Goal: Find specific page/section: Find specific page/section

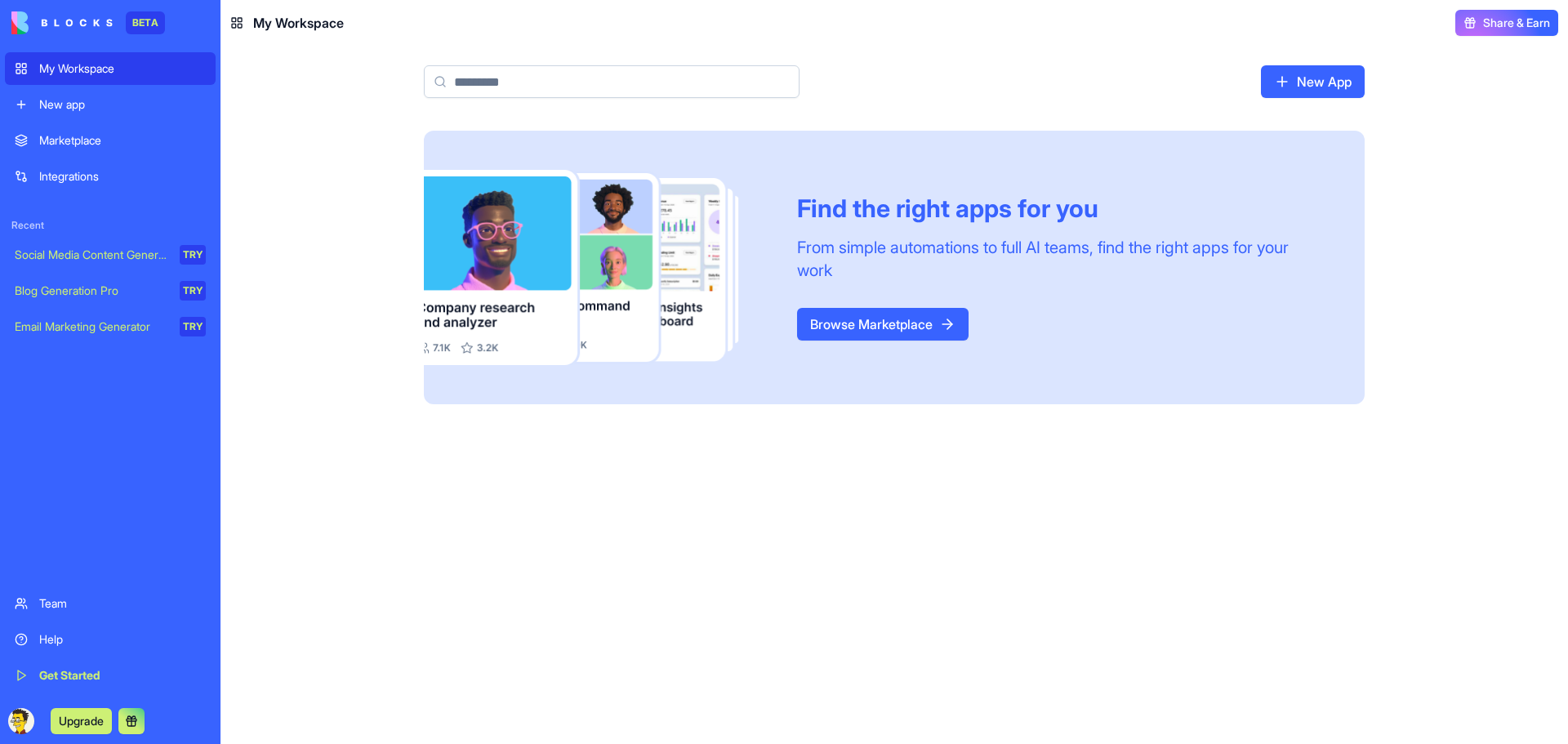
click at [139, 69] on div "My Workspace" at bounding box center [122, 69] width 167 height 16
click at [114, 143] on div "Marketplace" at bounding box center [122, 141] width 167 height 16
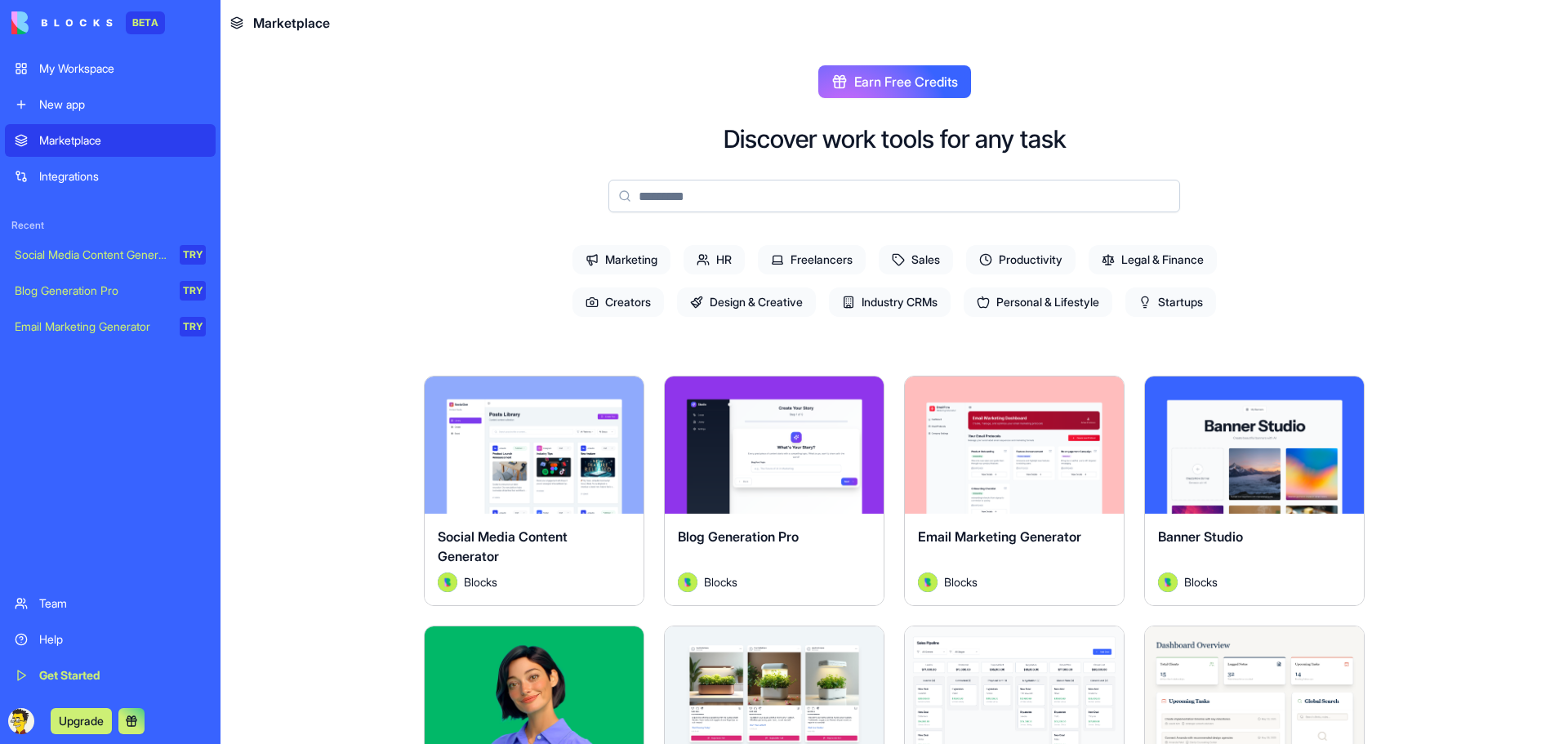
click at [916, 193] on input at bounding box center [894, 196] width 571 height 33
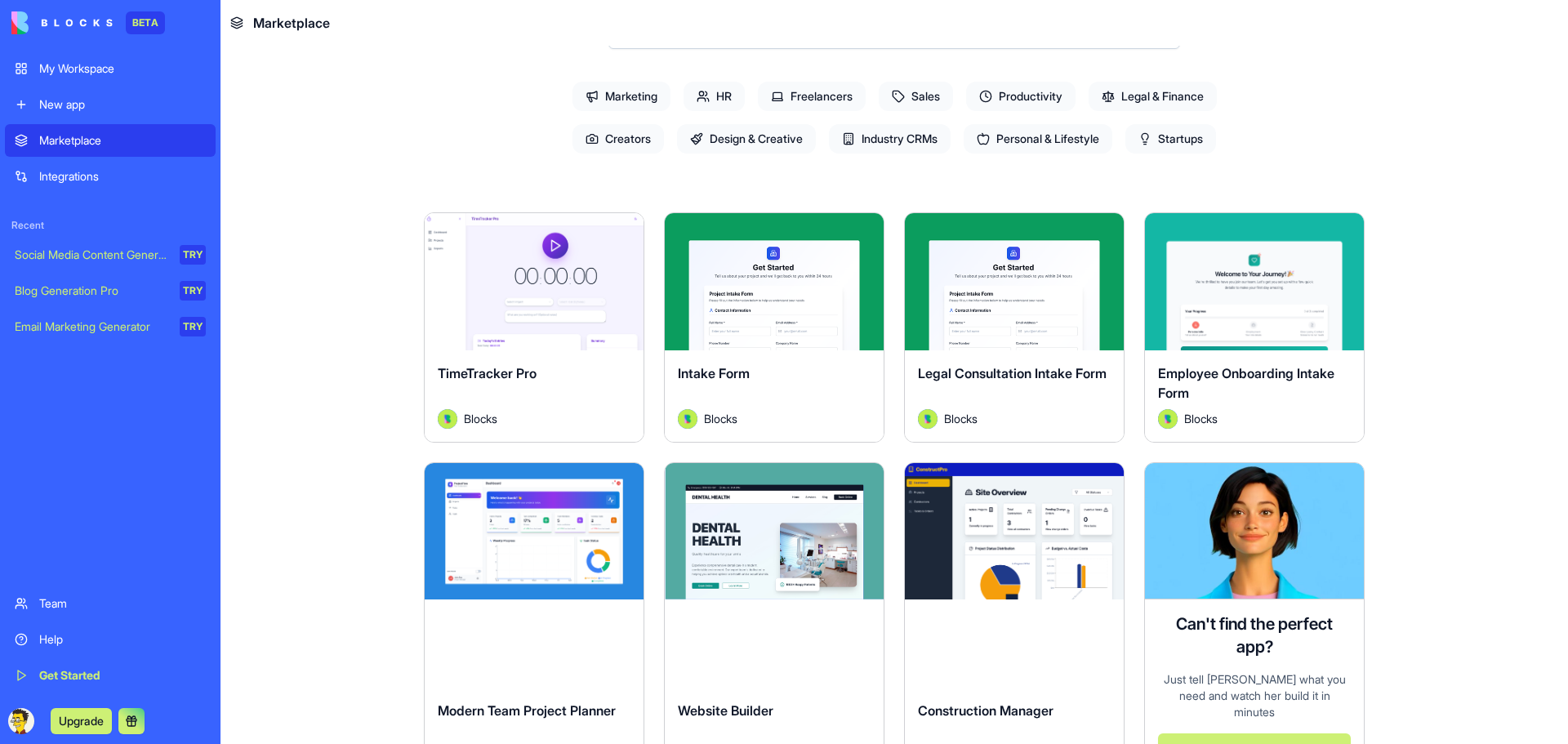
scroll to position [229, 0]
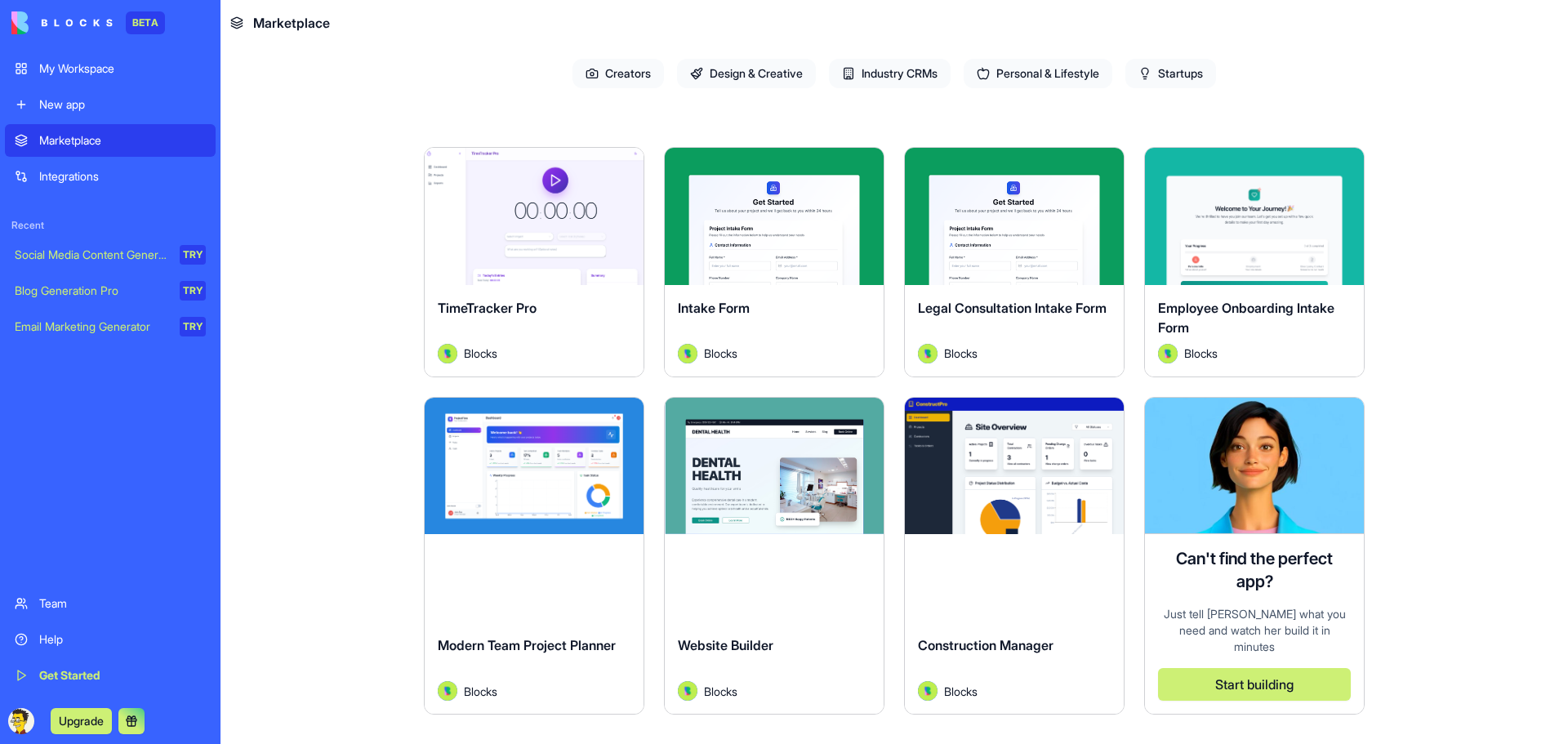
type input "*******"
click at [1305, 293] on div "Employee Onboarding Intake Form Blocks" at bounding box center [1253, 330] width 219 height 92
click at [1253, 207] on button "Explore" at bounding box center [1253, 217] width 122 height 33
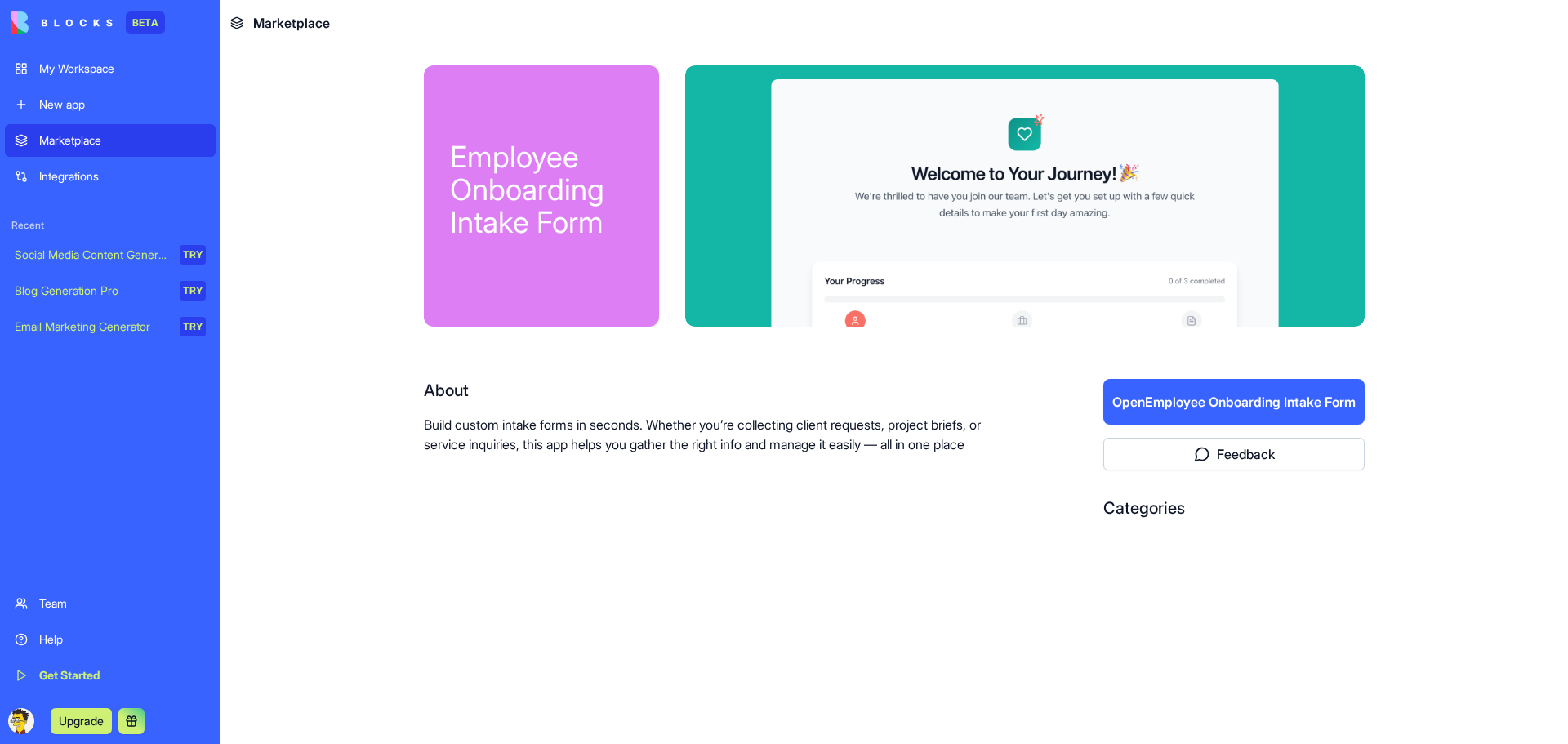
click at [1348, 399] on button "Open Employee Onboarding Intake Form" at bounding box center [1233, 402] width 261 height 45
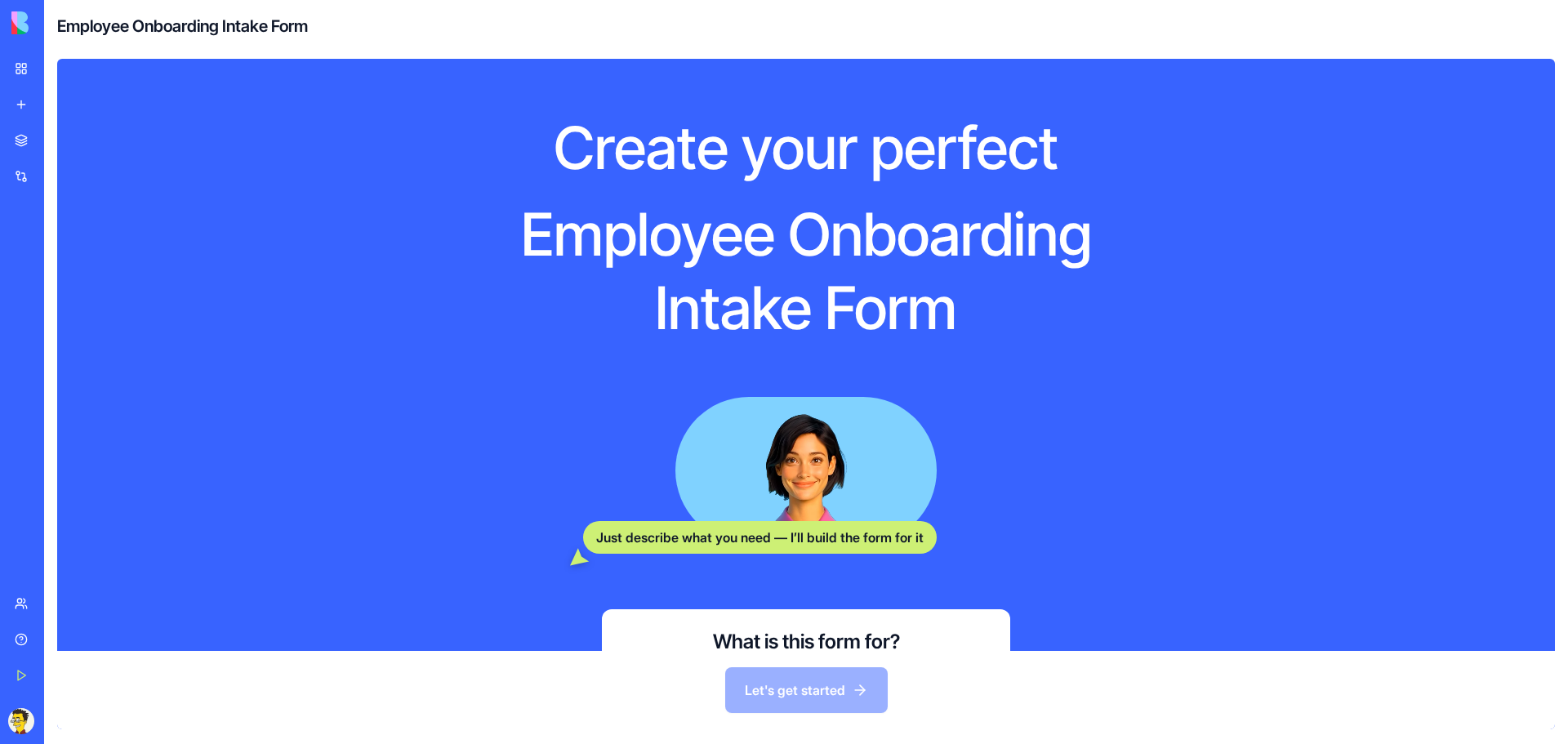
click at [61, 76] on div "My Workspace" at bounding box center [49, 69] width 21 height 16
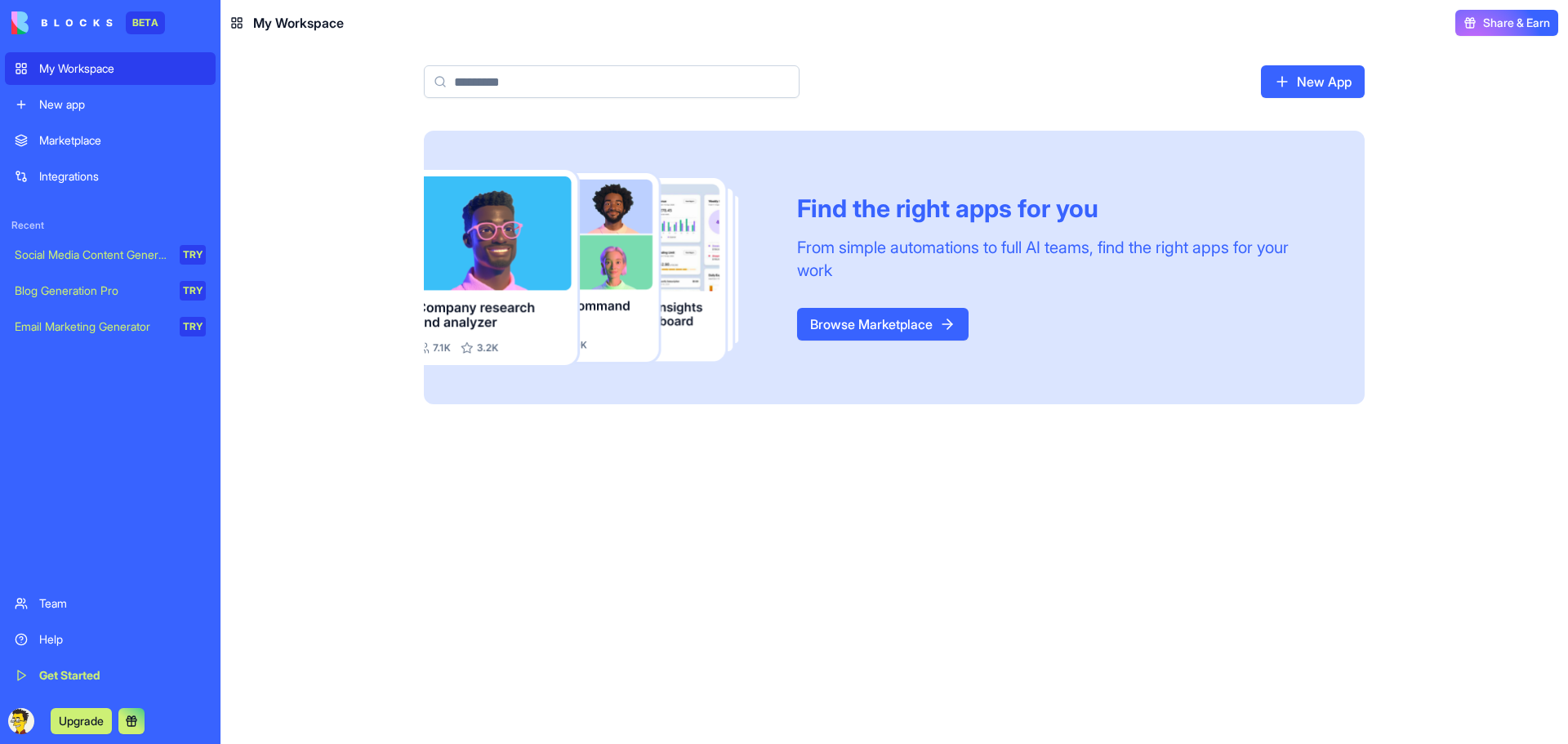
click at [33, 600] on link "Team" at bounding box center [110, 603] width 210 height 33
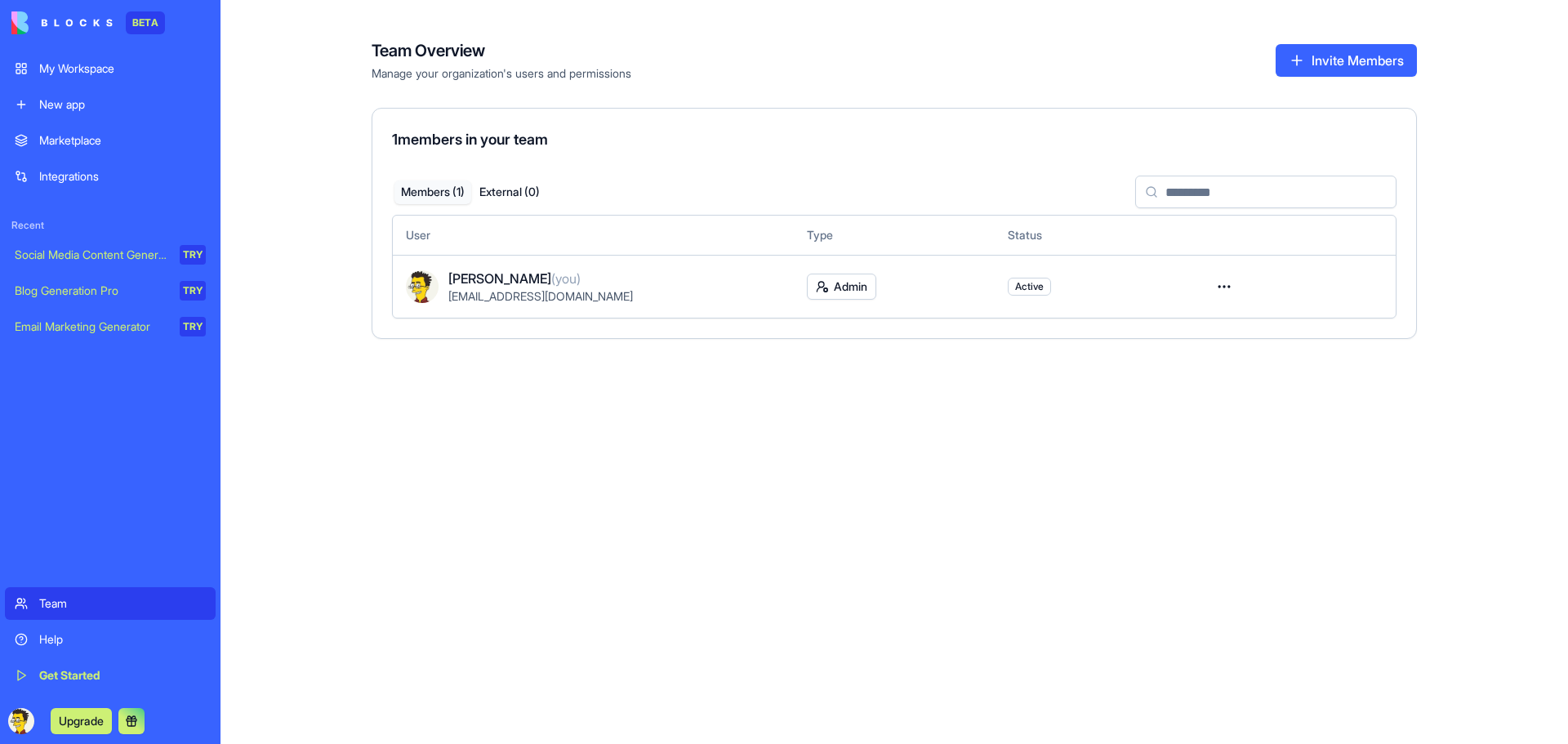
click at [135, 76] on div "My Workspace" at bounding box center [122, 69] width 167 height 16
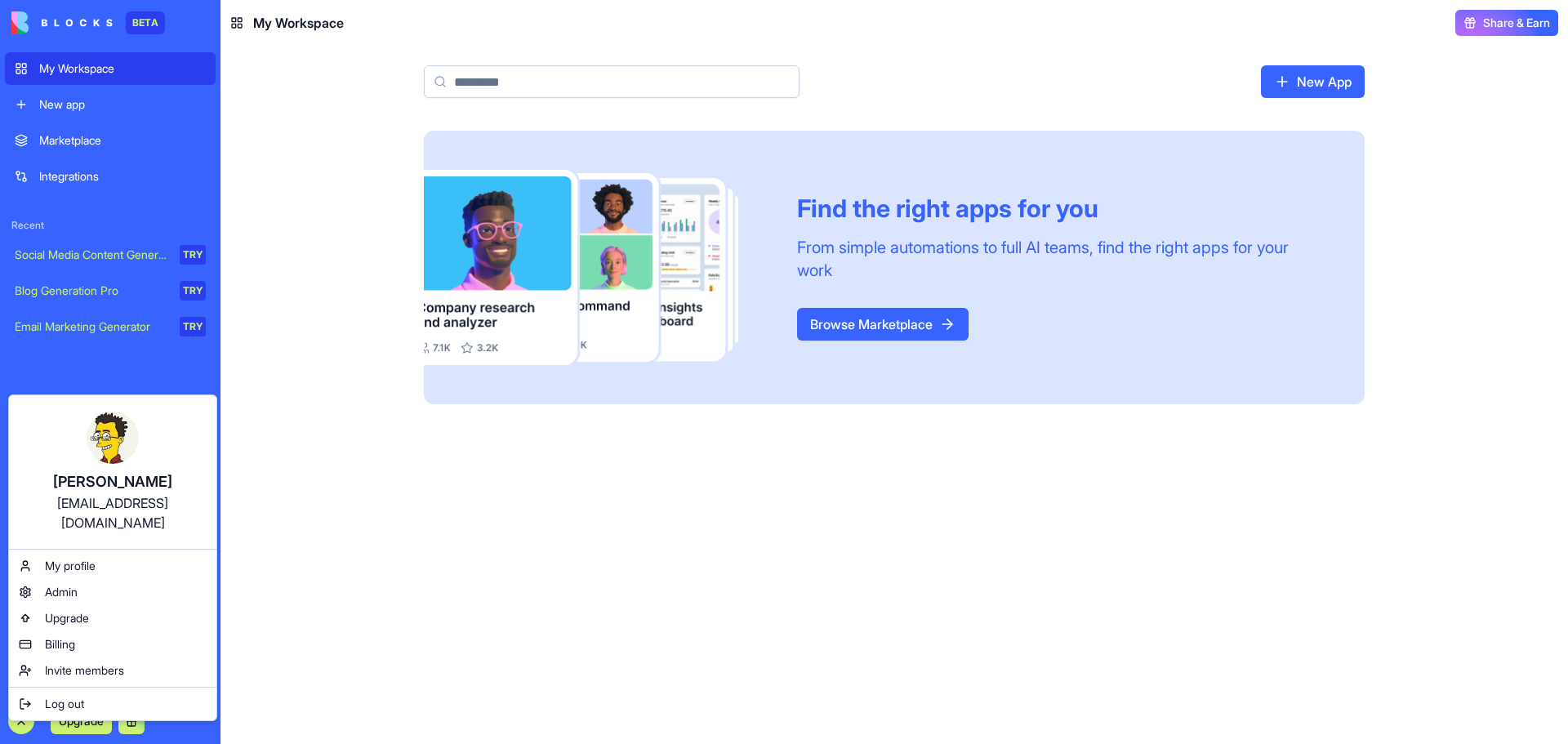
click at [289, 150] on html "BETA My Workspace New app Marketplace Integrations Recent Social Media Content …" at bounding box center [784, 372] width 1568 height 744
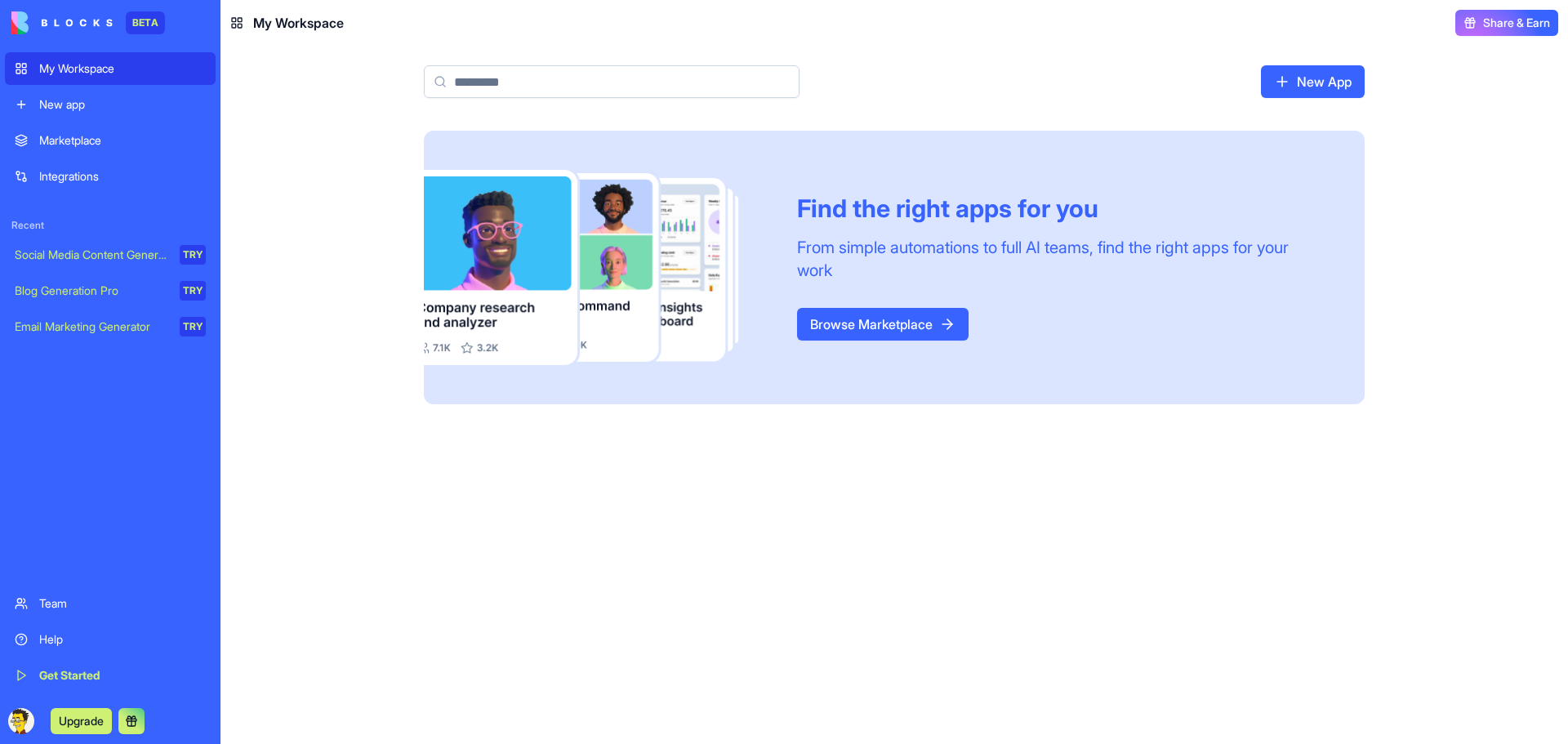
click at [15, 706] on div "Upgrade" at bounding box center [110, 721] width 210 height 45
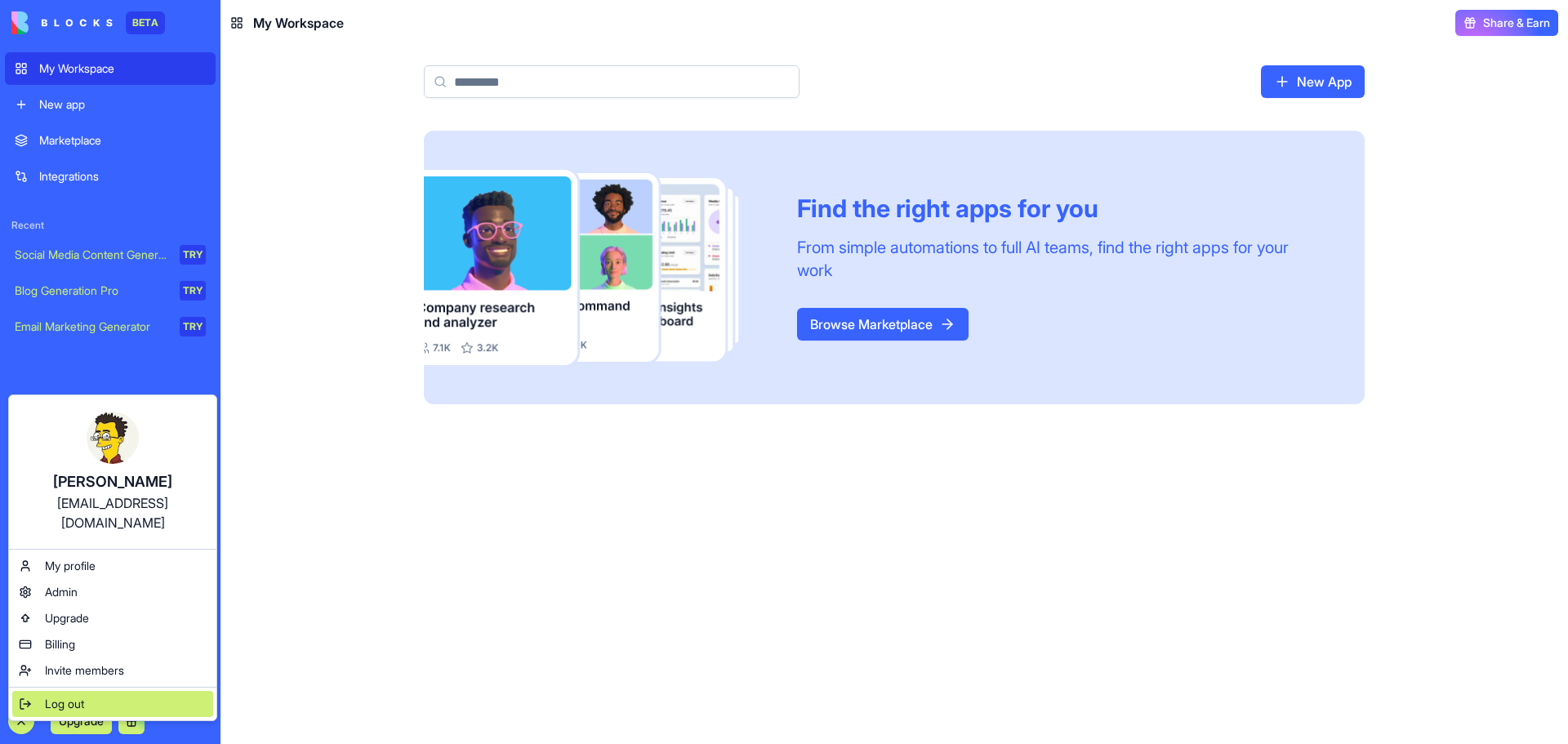
click at [83, 696] on span "Log out" at bounding box center [64, 704] width 39 height 16
